Goal: Task Accomplishment & Management: Complete application form

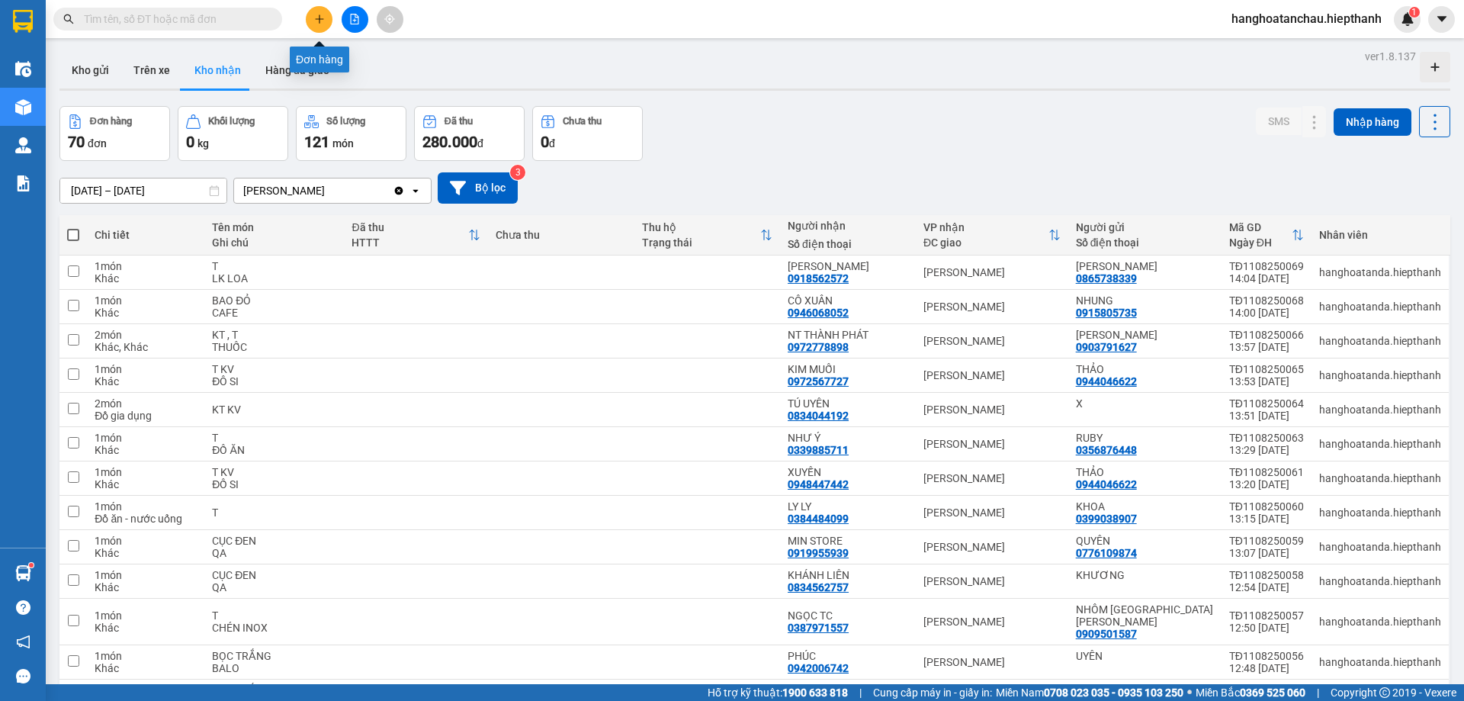
click at [333, 2] on div "Kết quả [PERSON_NAME] ( 0 ) Bộ lọc Gửi 3 ngày gần nhất No Data hanghoatanchau.h…" at bounding box center [732, 19] width 1464 height 38
click at [321, 11] on button at bounding box center [319, 19] width 27 height 27
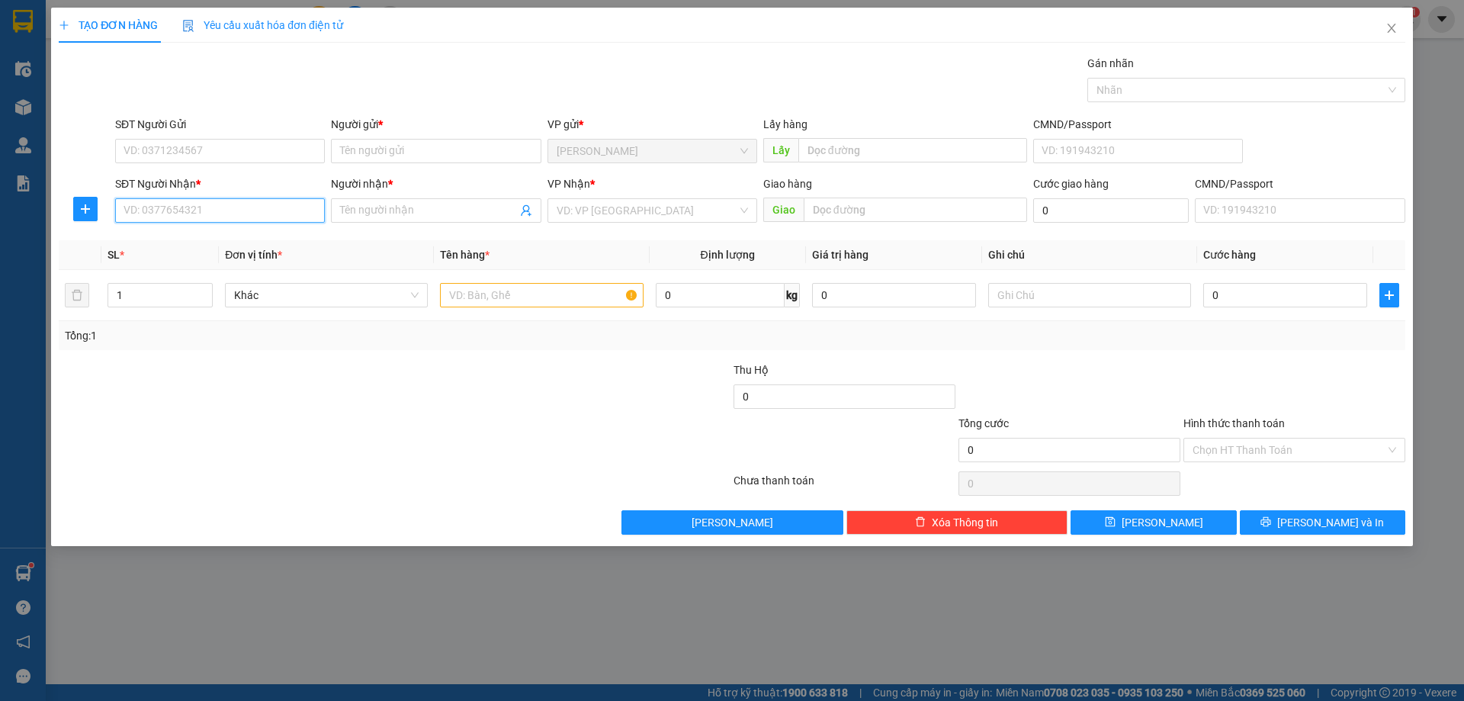
click at [226, 209] on input "SĐT Người Nhận *" at bounding box center [220, 210] width 210 height 24
type input "1"
click at [240, 243] on div "0776491574 - [PERSON_NAME]" at bounding box center [219, 241] width 191 height 17
type input "0776491574"
type input "THANH"
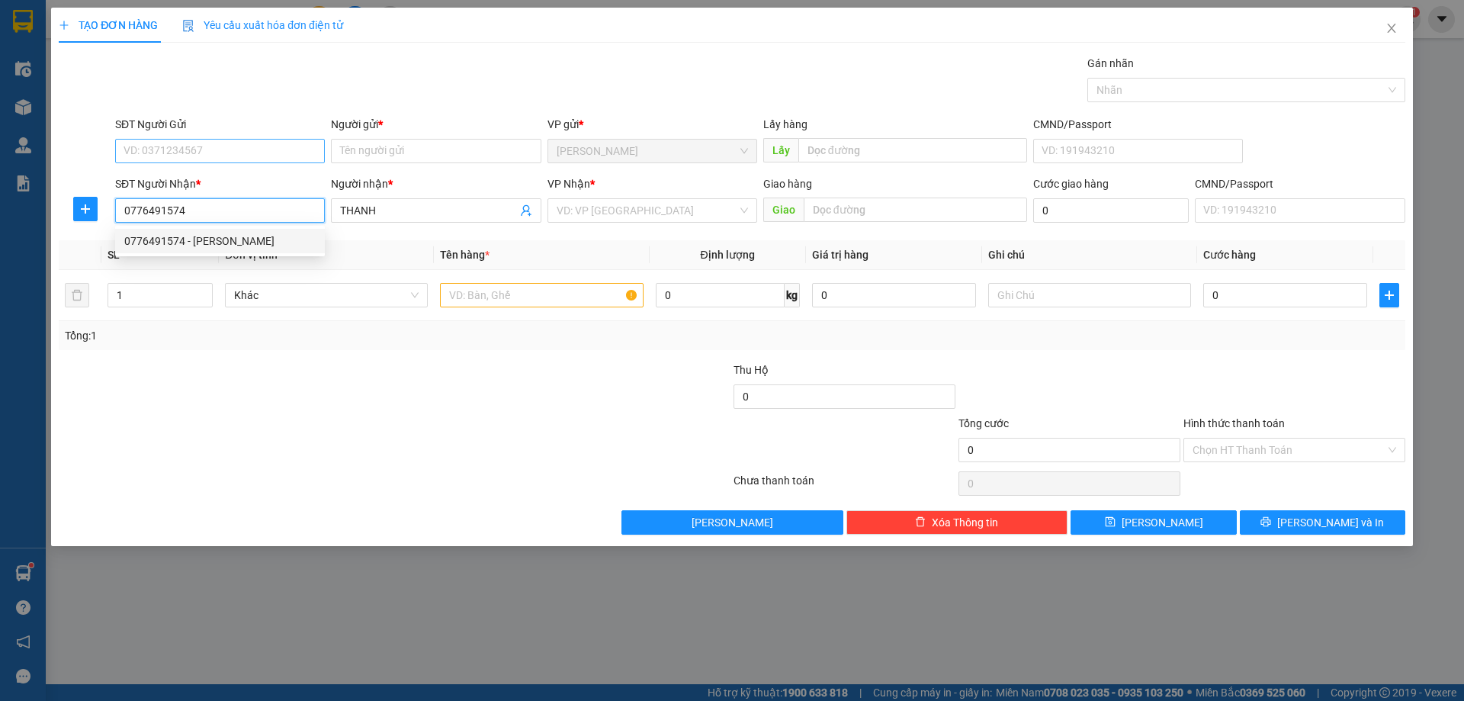
type input "0776491574"
click at [252, 142] on input "SĐT Người Gửi" at bounding box center [220, 151] width 210 height 24
click at [228, 236] on div "0855528444 - [PERSON_NAME]" at bounding box center [219, 230] width 191 height 17
type input "0855528444"
type input "KHIẾT"
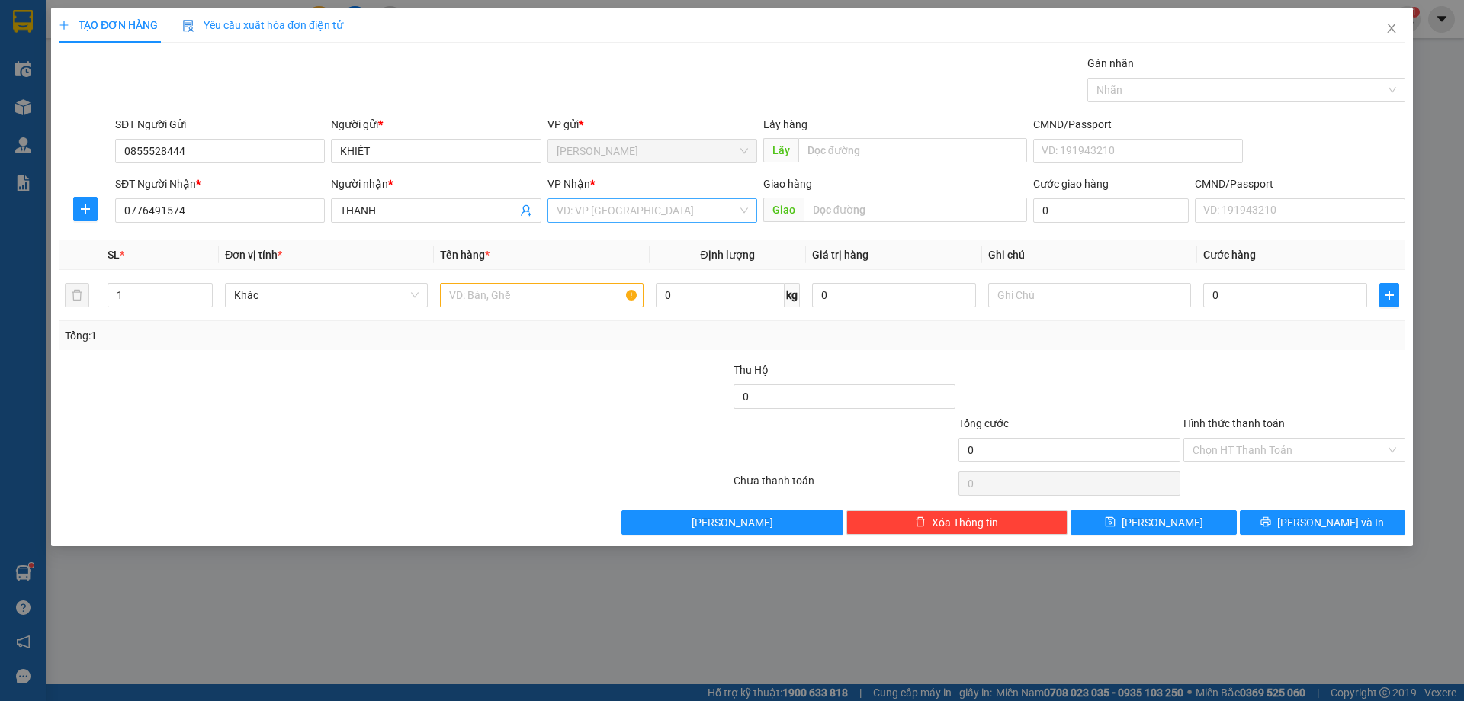
click at [641, 208] on input "search" at bounding box center [647, 210] width 181 height 23
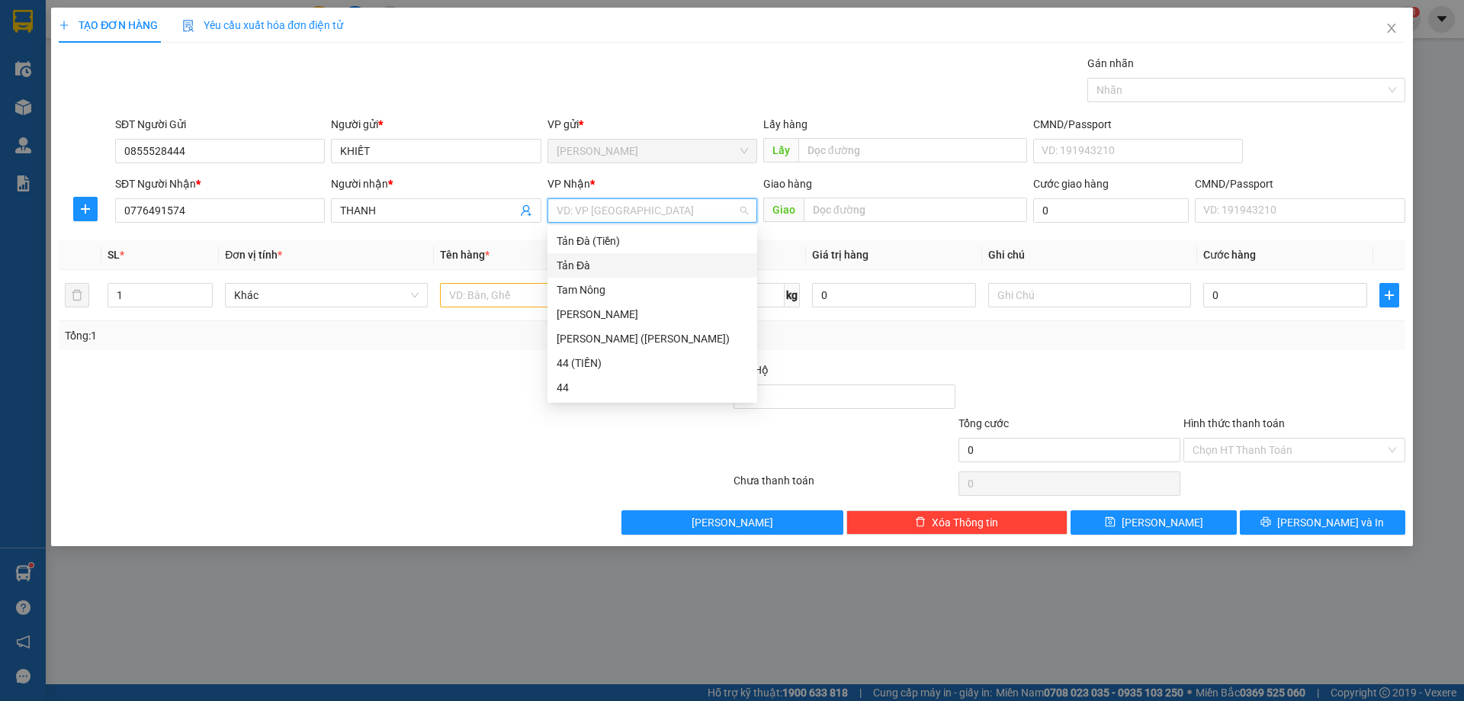
click at [617, 265] on div "Tản Đà" at bounding box center [652, 265] width 191 height 17
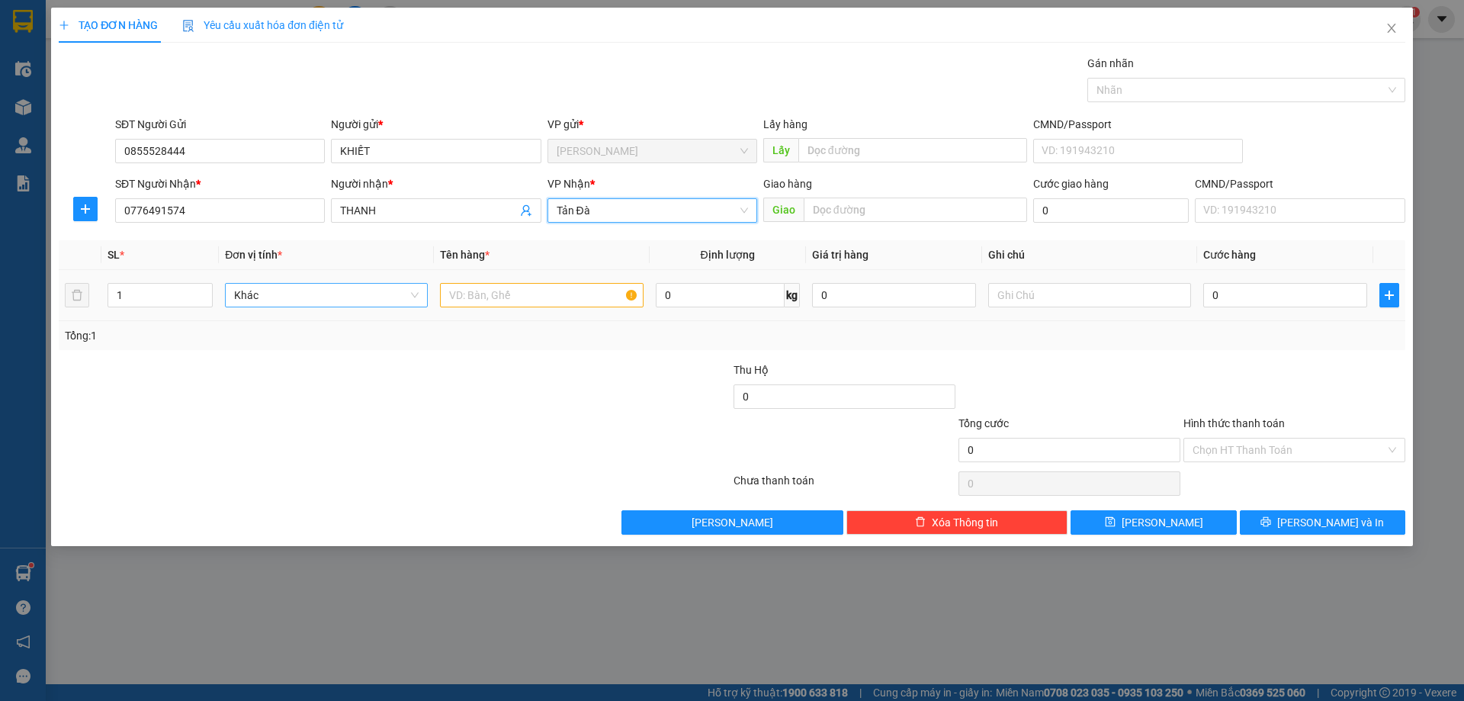
click at [338, 298] on span "Khác" at bounding box center [326, 295] width 185 height 23
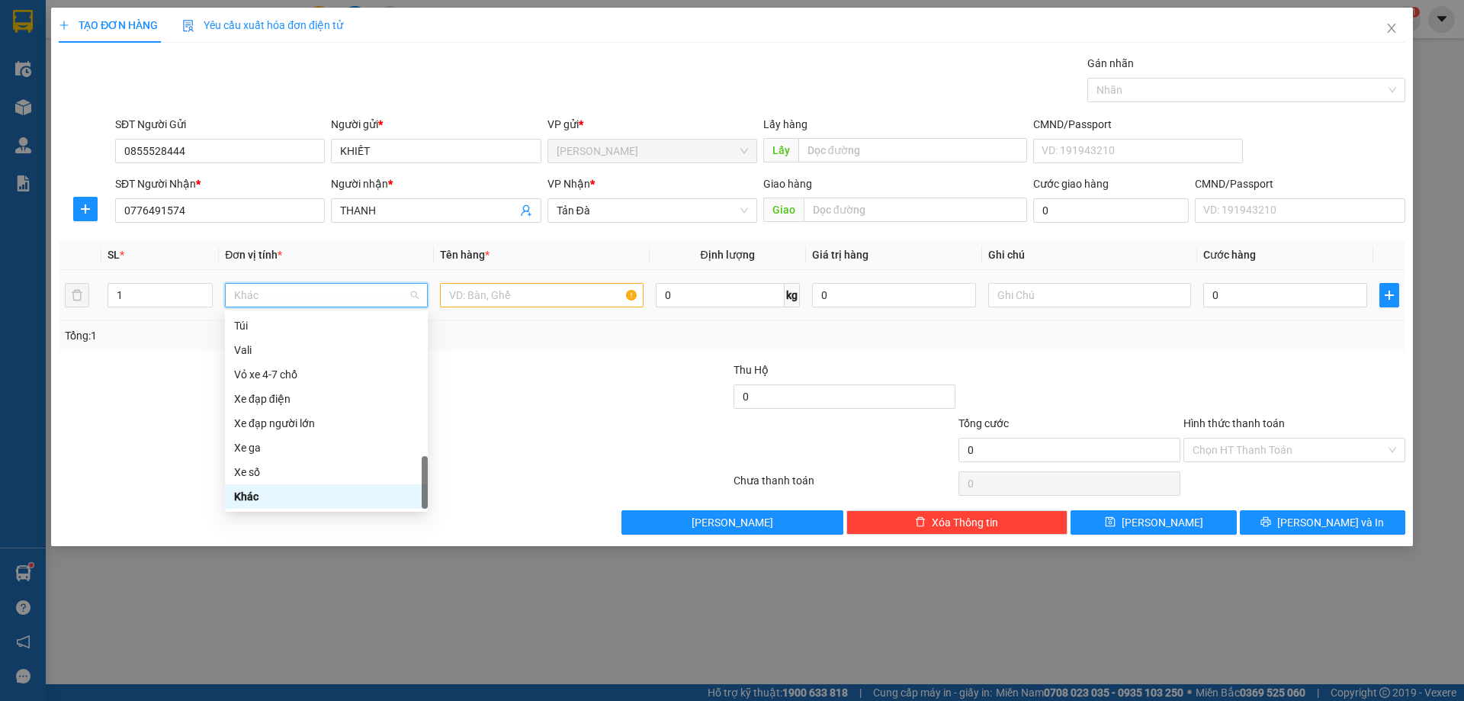
type input "X"
drag, startPoint x: 310, startPoint y: 349, endPoint x: 452, endPoint y: 278, distance: 159.0
click at [311, 349] on div "Thùng xốp" at bounding box center [326, 350] width 185 height 17
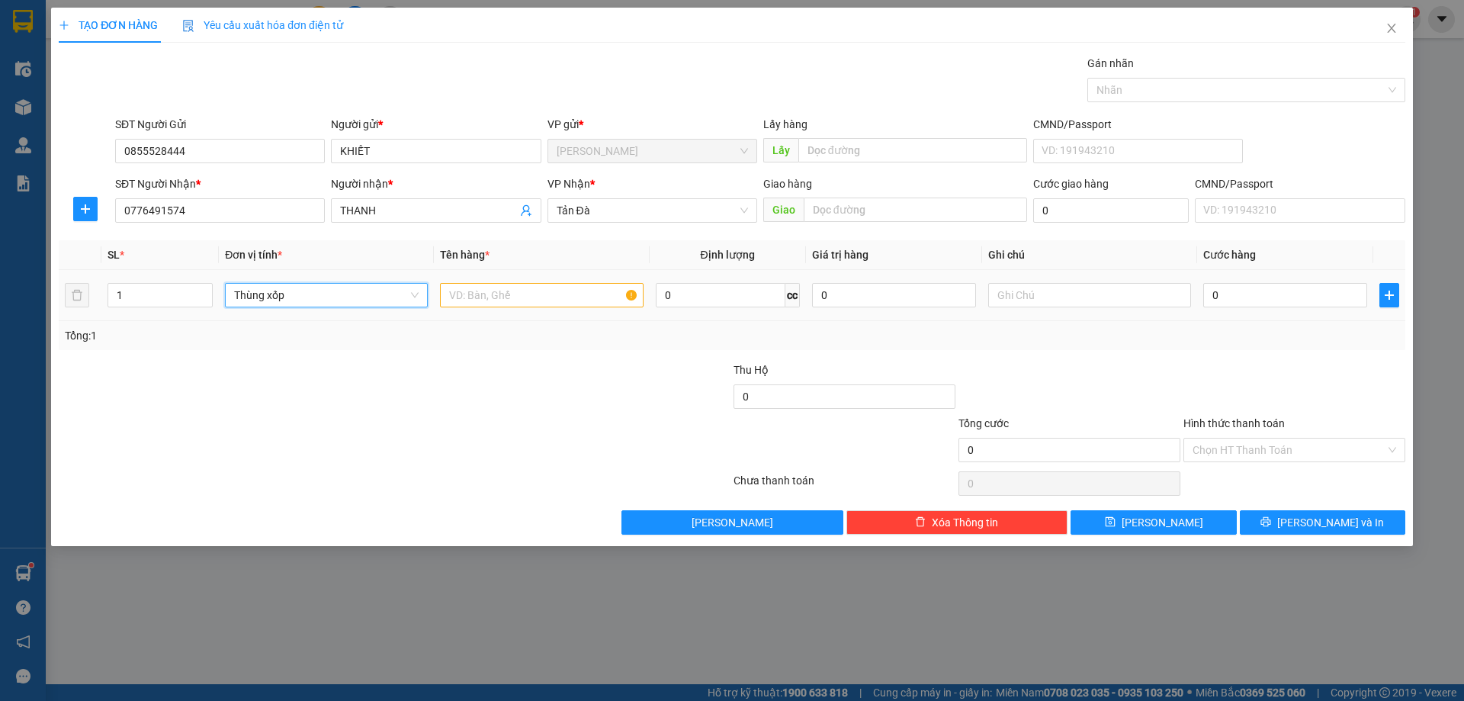
click at [473, 284] on div at bounding box center [541, 295] width 203 height 31
click at [484, 289] on input "text" at bounding box center [541, 295] width 203 height 24
type input "TMUSST"
click at [1055, 289] on input "text" at bounding box center [1090, 295] width 203 height 24
type input "D"
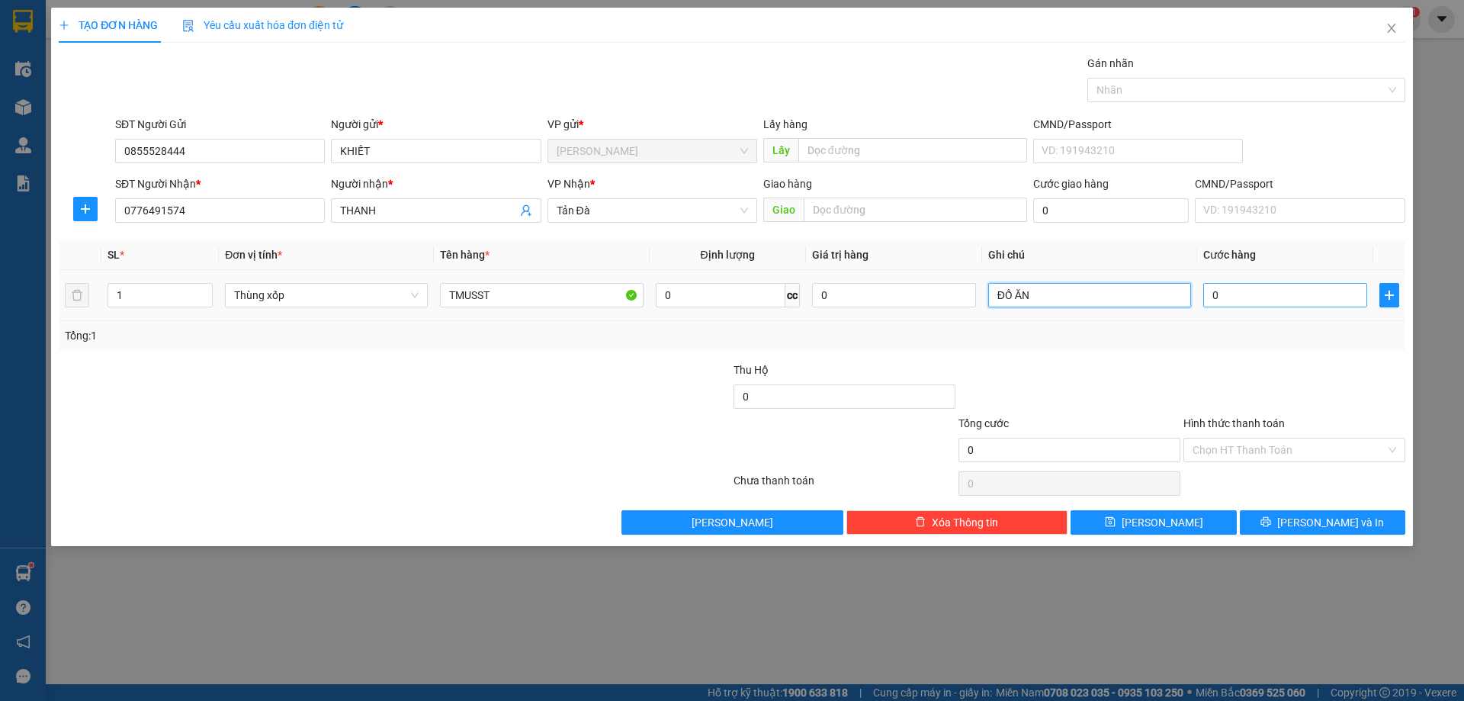
type input "ĐỒ ĂN"
click at [1282, 305] on input "0" at bounding box center [1286, 295] width 164 height 24
type input "50"
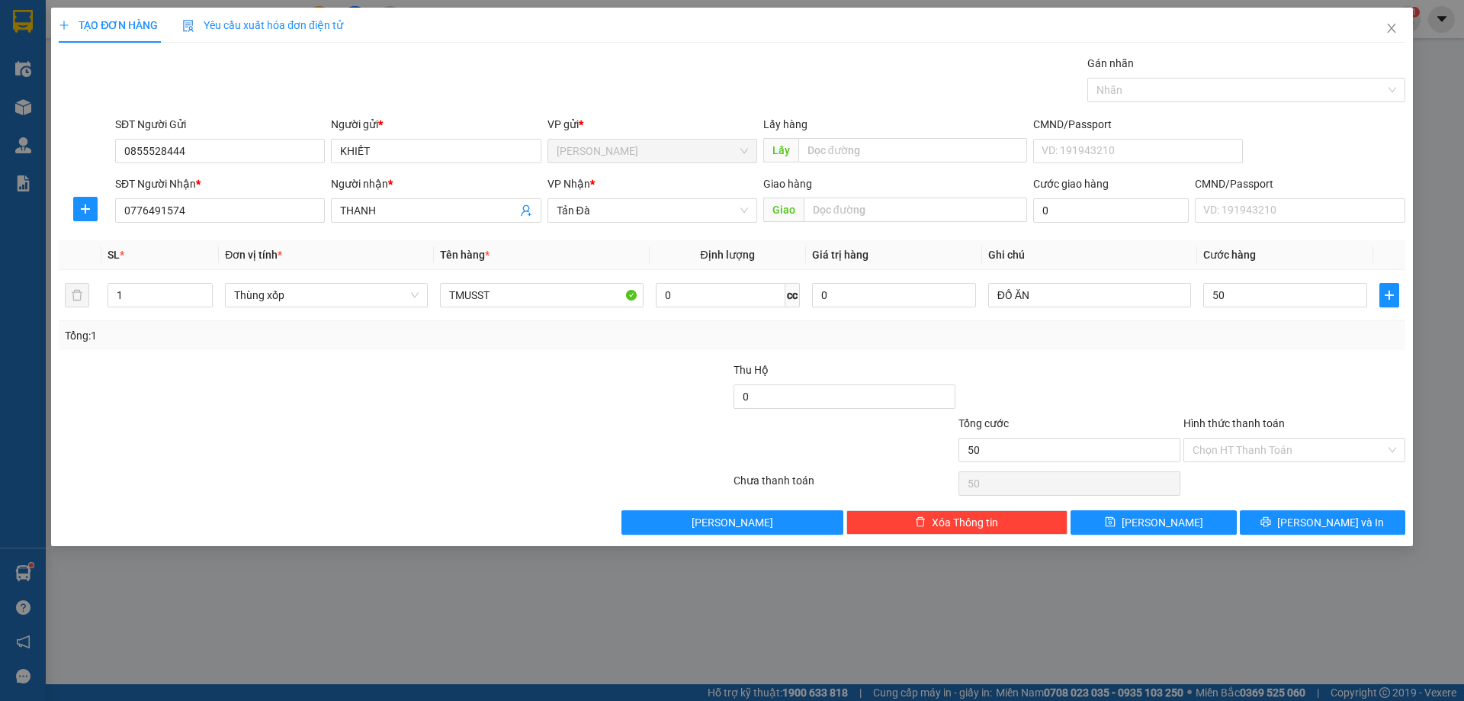
type input "50.000"
drag, startPoint x: 1250, startPoint y: 387, endPoint x: 1251, endPoint y: 458, distance: 70.9
click at [1249, 389] on div at bounding box center [1294, 388] width 225 height 53
click at [1251, 459] on input "Hình thức thanh toán" at bounding box center [1289, 450] width 193 height 23
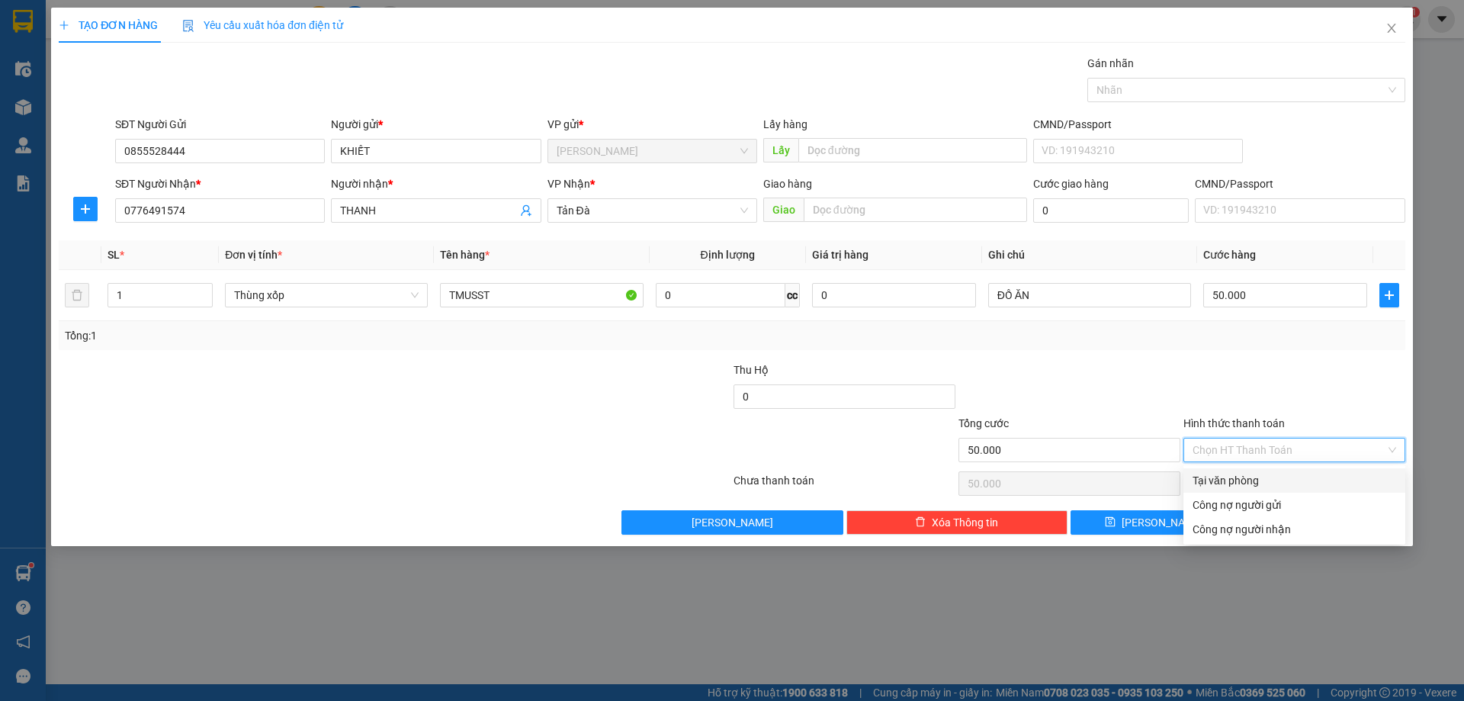
click at [1276, 492] on div "Tại văn phòng" at bounding box center [1295, 480] width 222 height 24
type input "0"
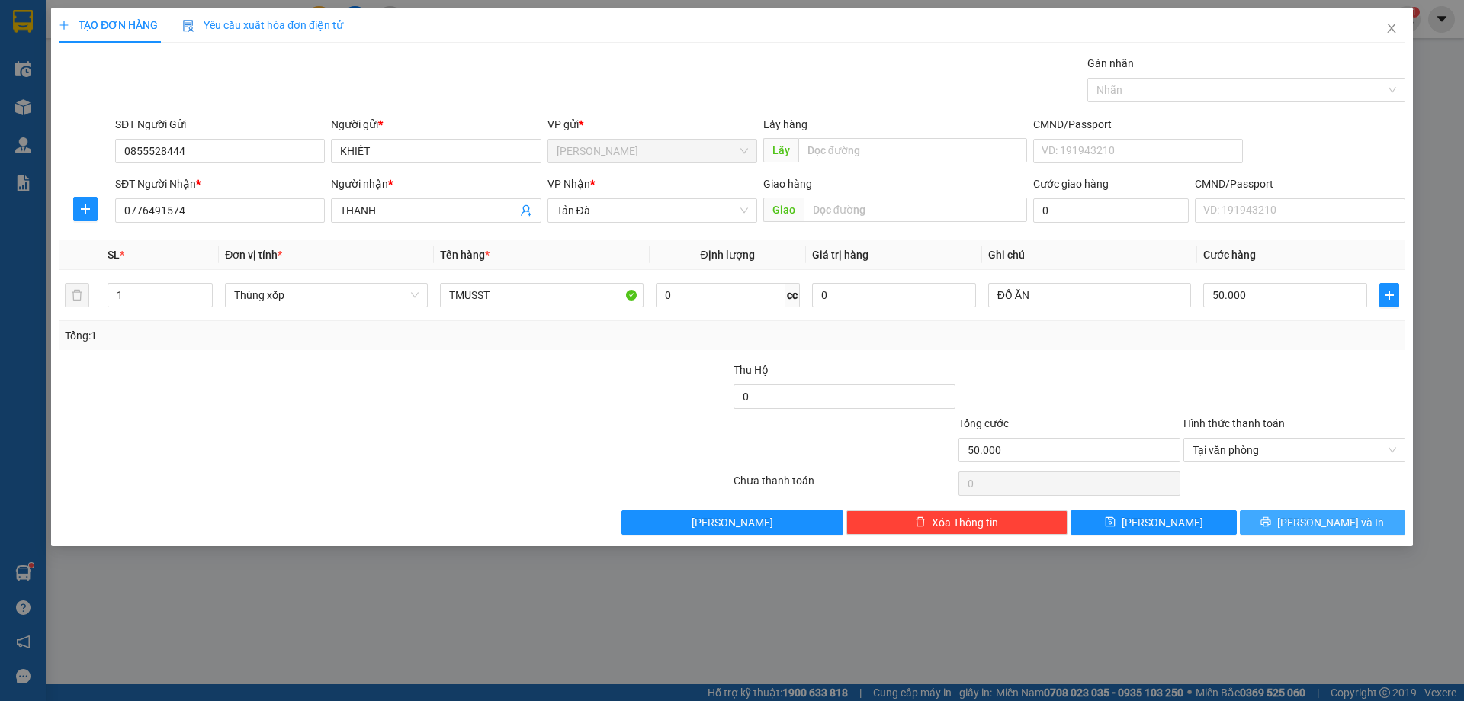
click at [1357, 529] on button "[PERSON_NAME] và In" at bounding box center [1323, 522] width 166 height 24
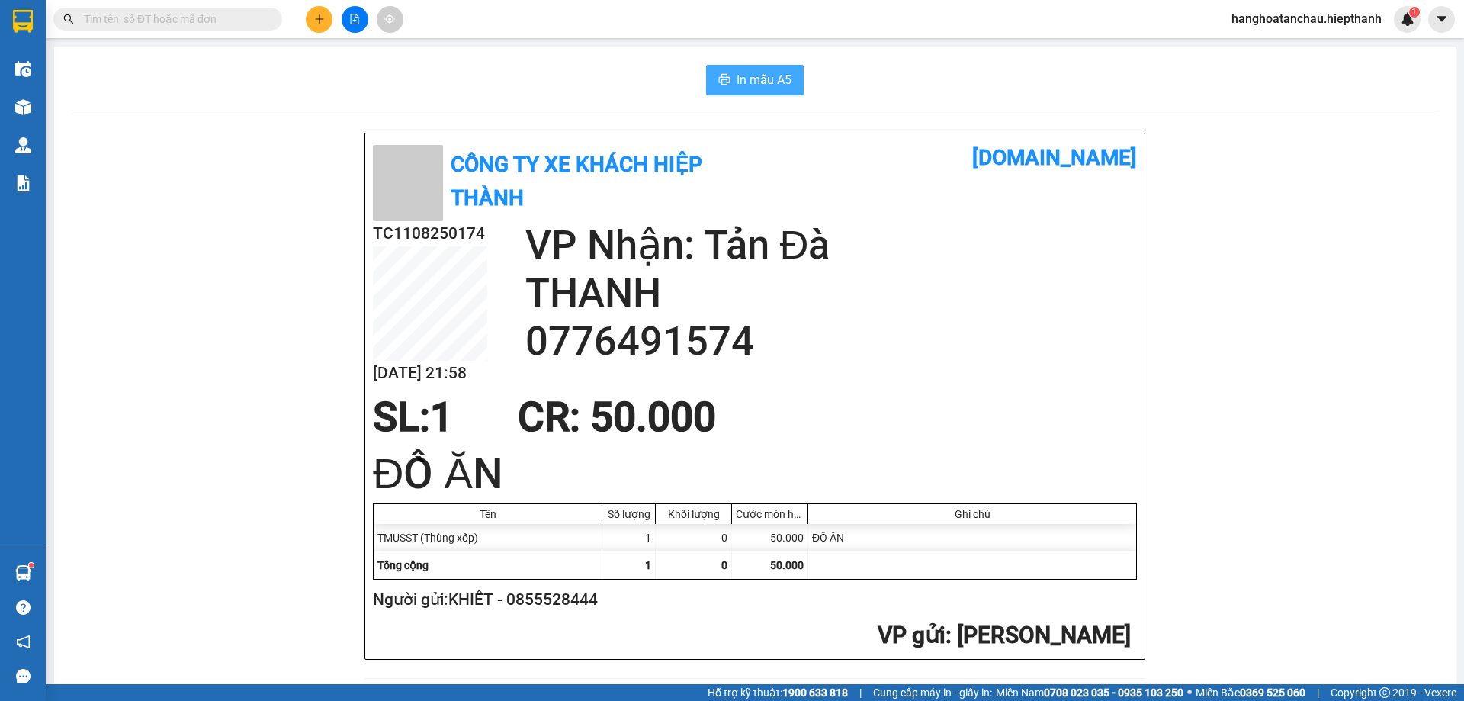
click at [769, 79] on span "In mẫu A5" at bounding box center [764, 79] width 55 height 19
